Goal: Task Accomplishment & Management: Use online tool/utility

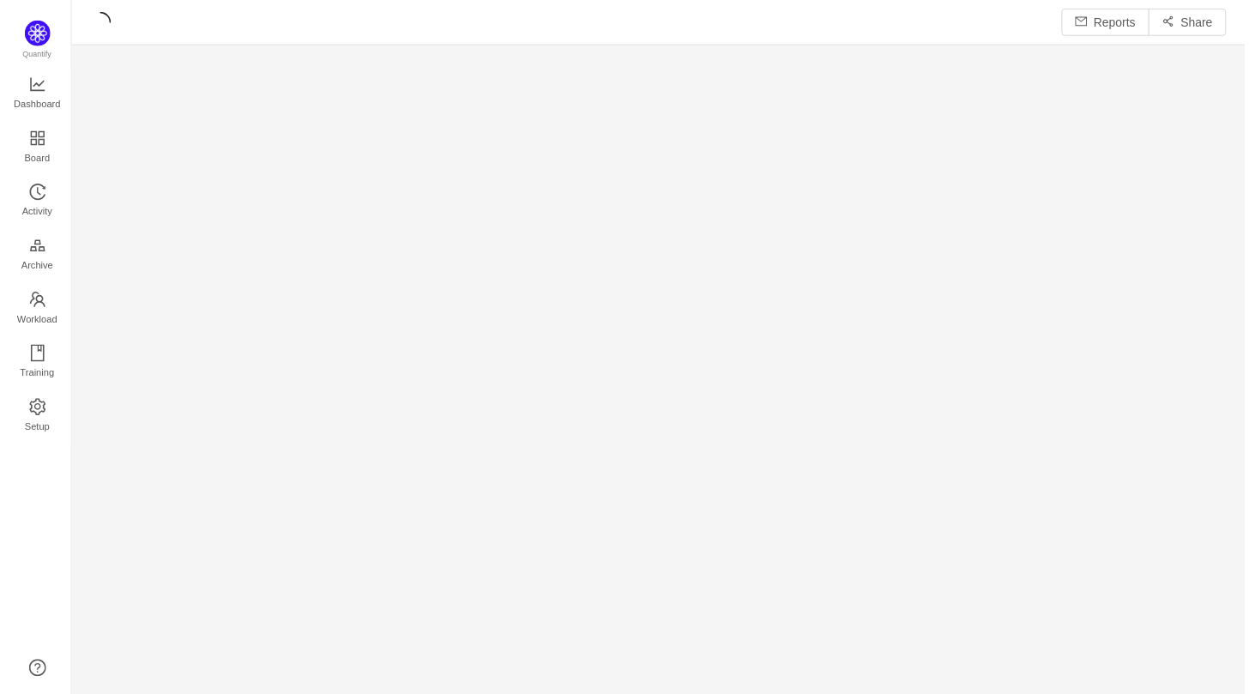
scroll to position [673, 1142]
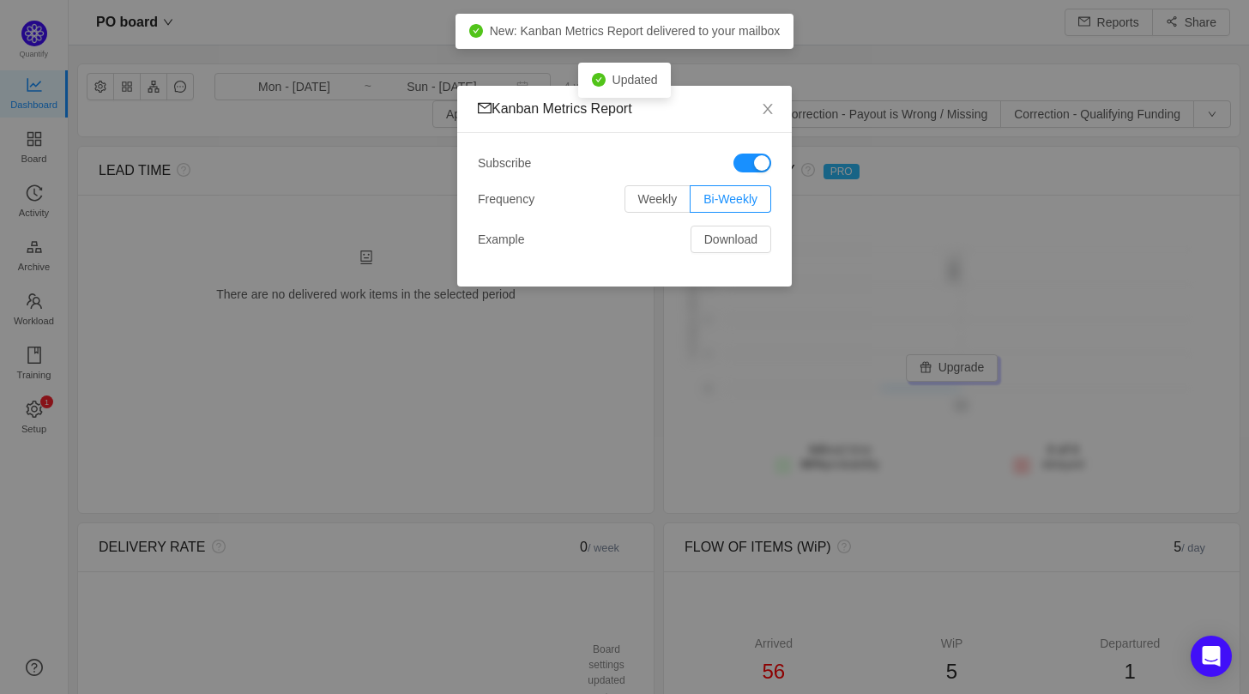
scroll to position [668, 1142]
click at [654, 202] on span "Weekly" at bounding box center [657, 199] width 39 height 14
click at [638, 203] on input "Weekly" at bounding box center [638, 203] width 0 height 0
click at [771, 110] on icon "icon: close" at bounding box center [768, 109] width 14 height 14
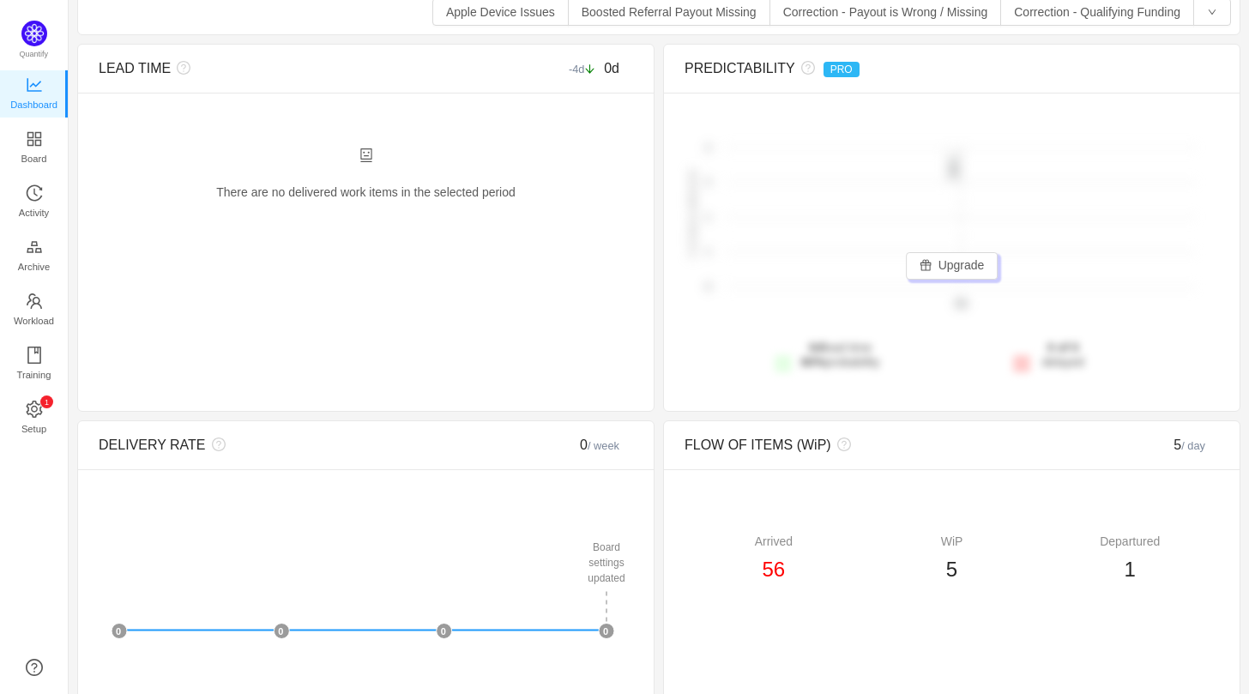
scroll to position [0, 0]
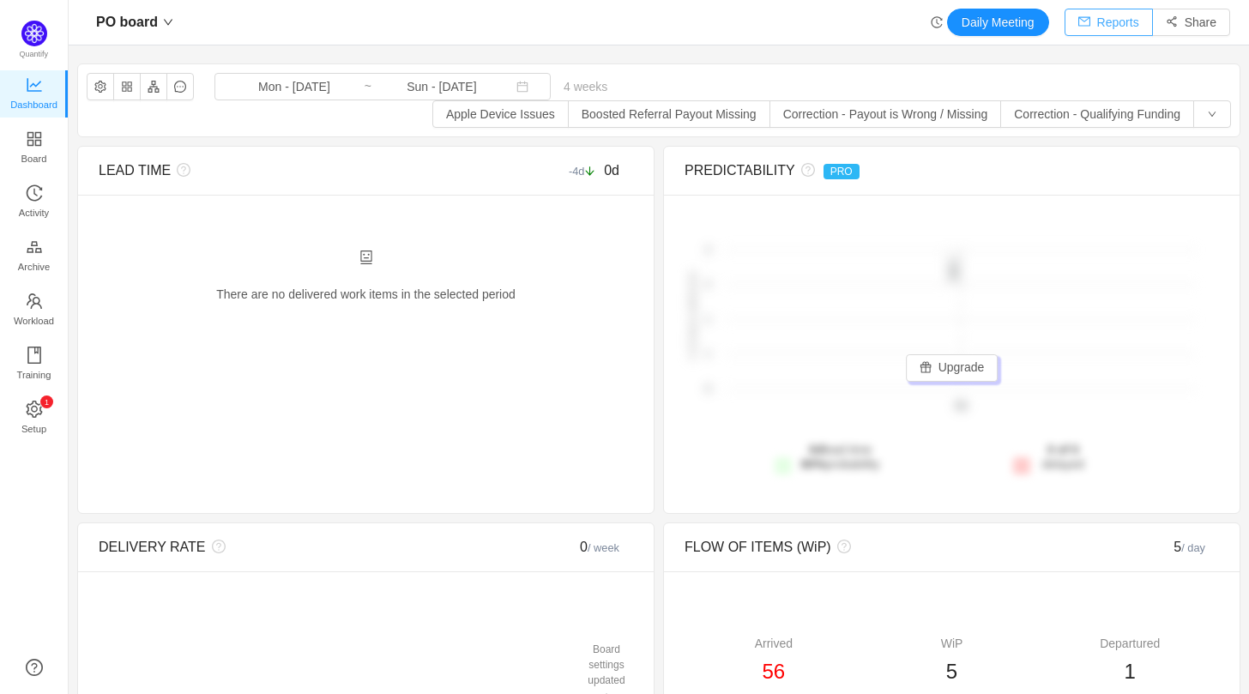
click at [1110, 26] on button "Reports" at bounding box center [1109, 22] width 88 height 27
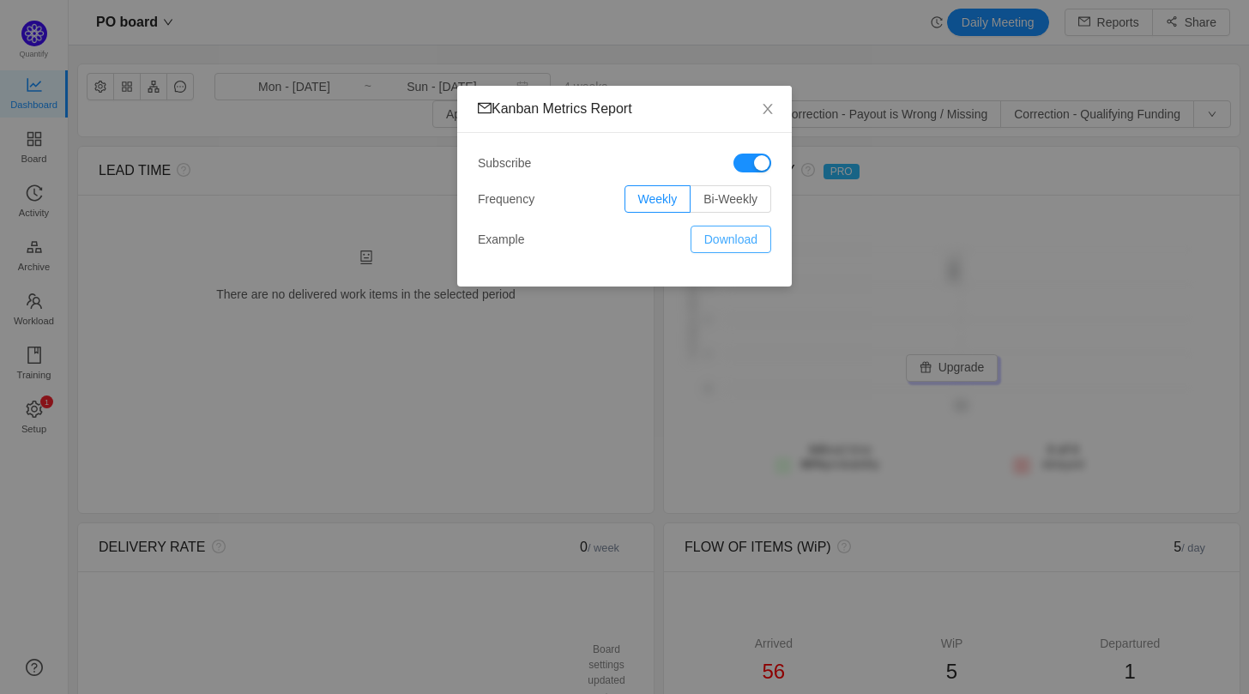
click at [740, 245] on button "Download" at bounding box center [731, 239] width 81 height 27
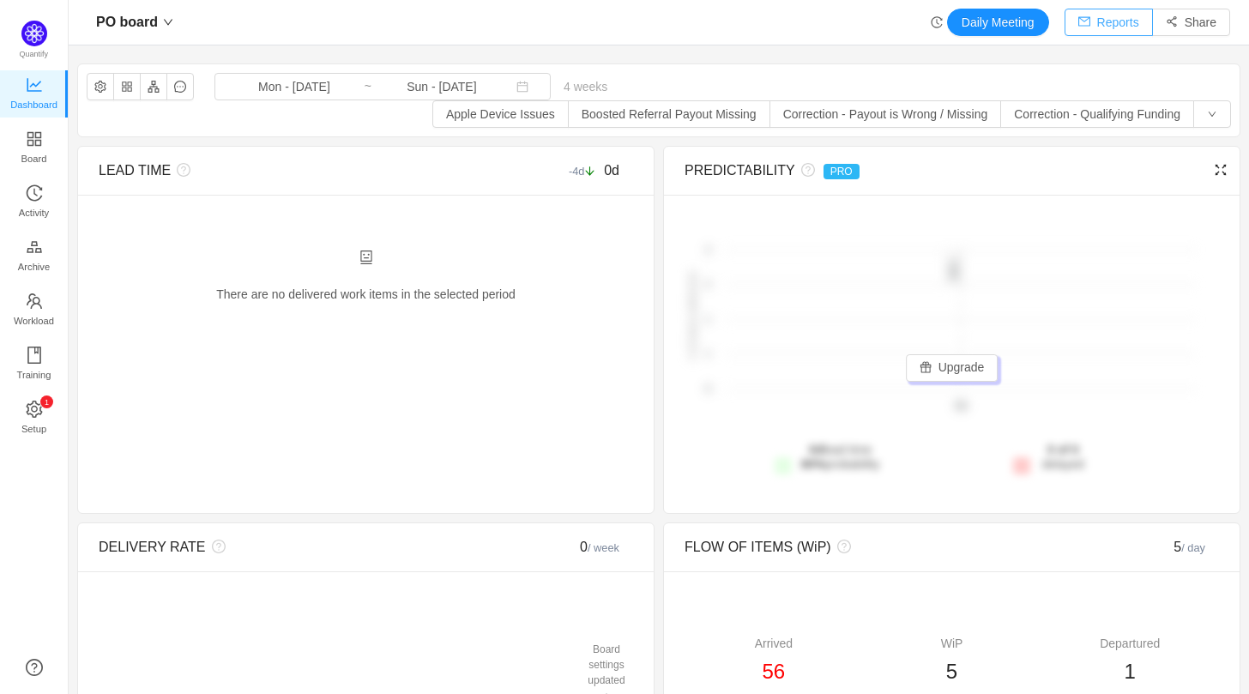
scroll to position [668, 1142]
click at [26, 135] on link "Board" at bounding box center [34, 148] width 17 height 34
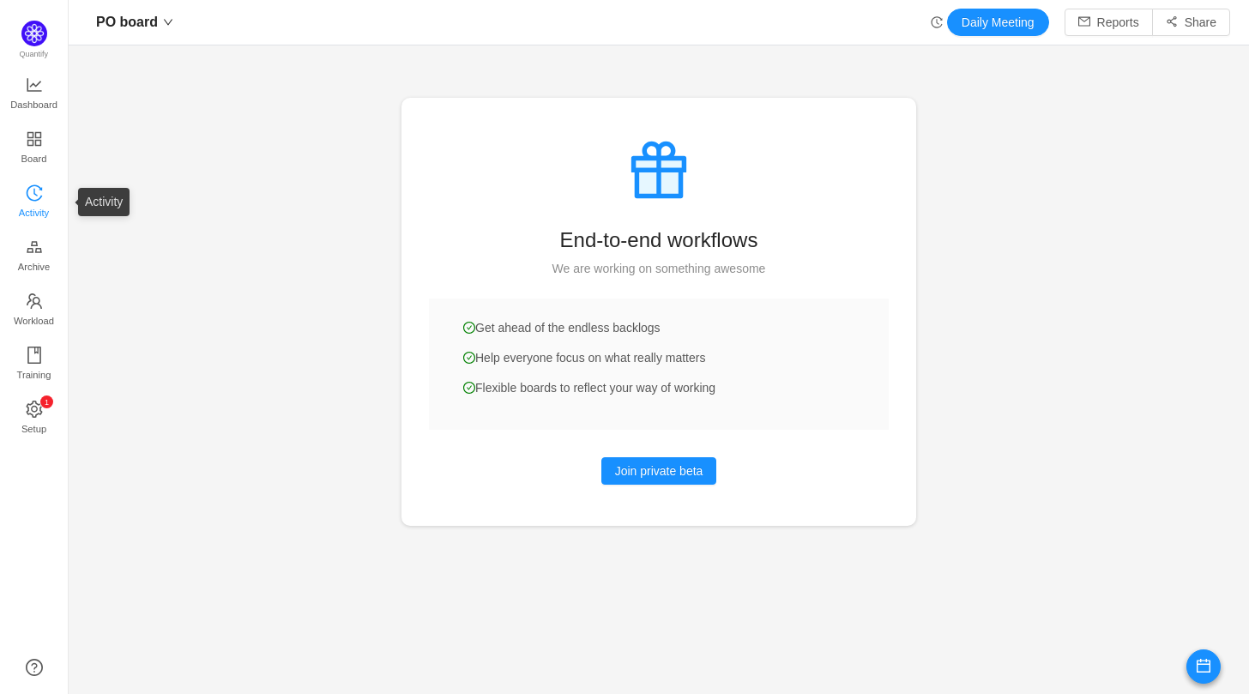
click at [42, 197] on span "Activity" at bounding box center [34, 213] width 30 height 34
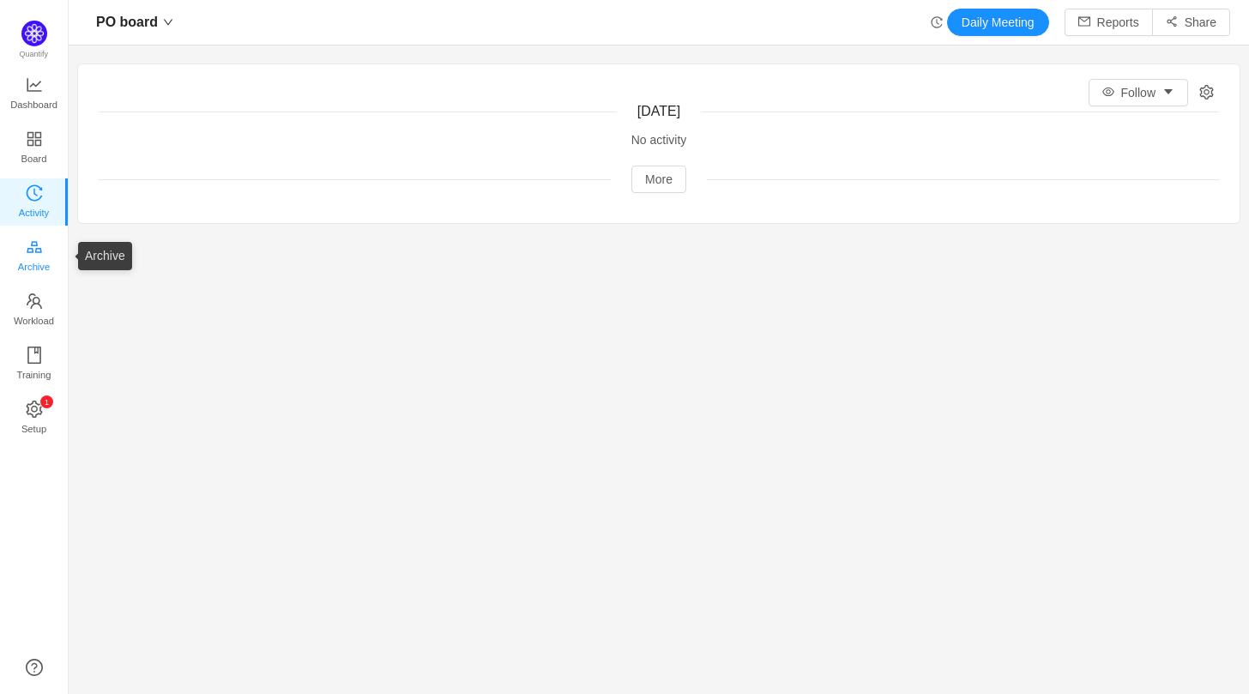
click at [44, 272] on span "Archive" at bounding box center [34, 267] width 32 height 34
